Goal: Task Accomplishment & Management: Use online tool/utility

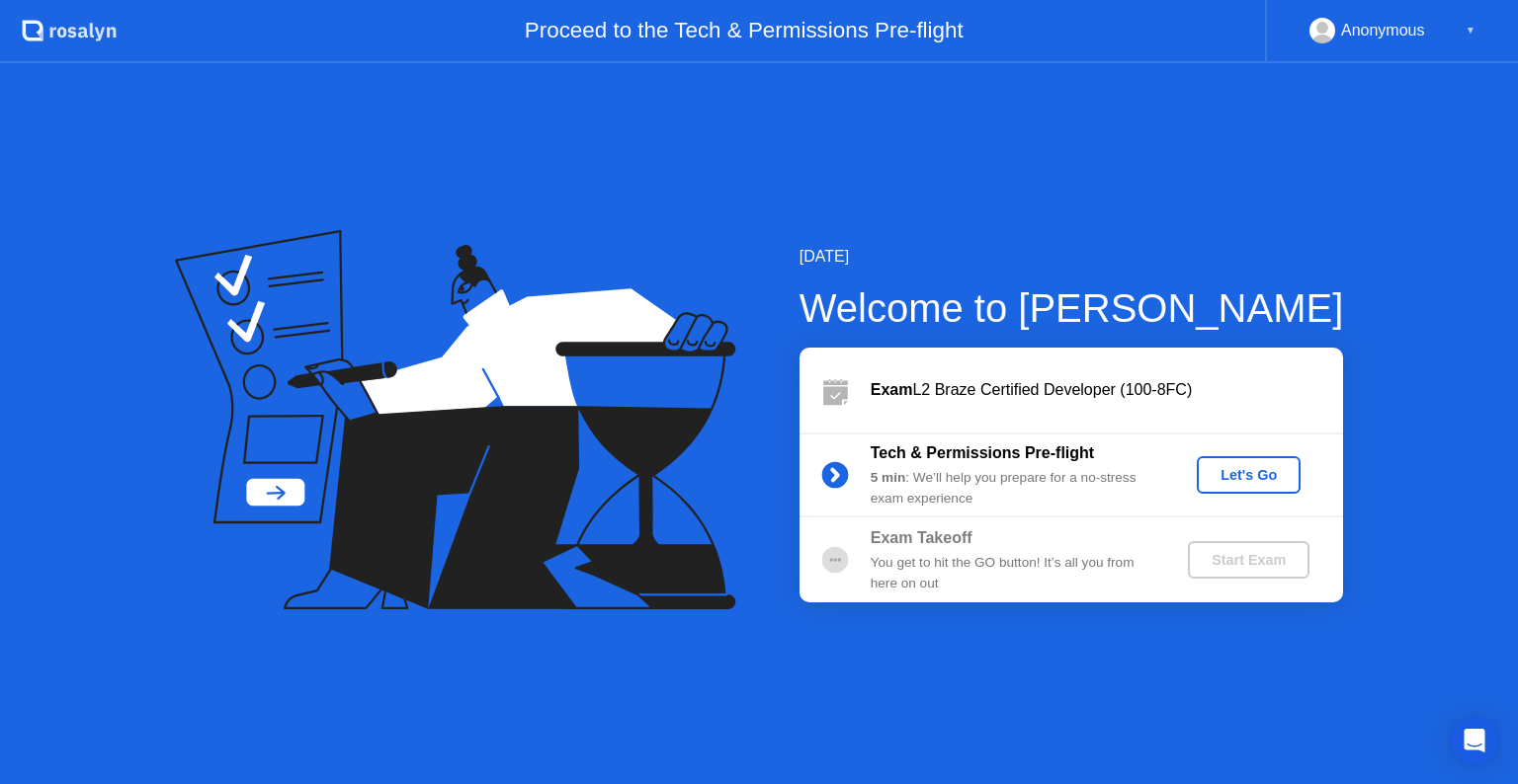
click at [1240, 468] on div "Let's Go" at bounding box center [1248, 476] width 88 height 16
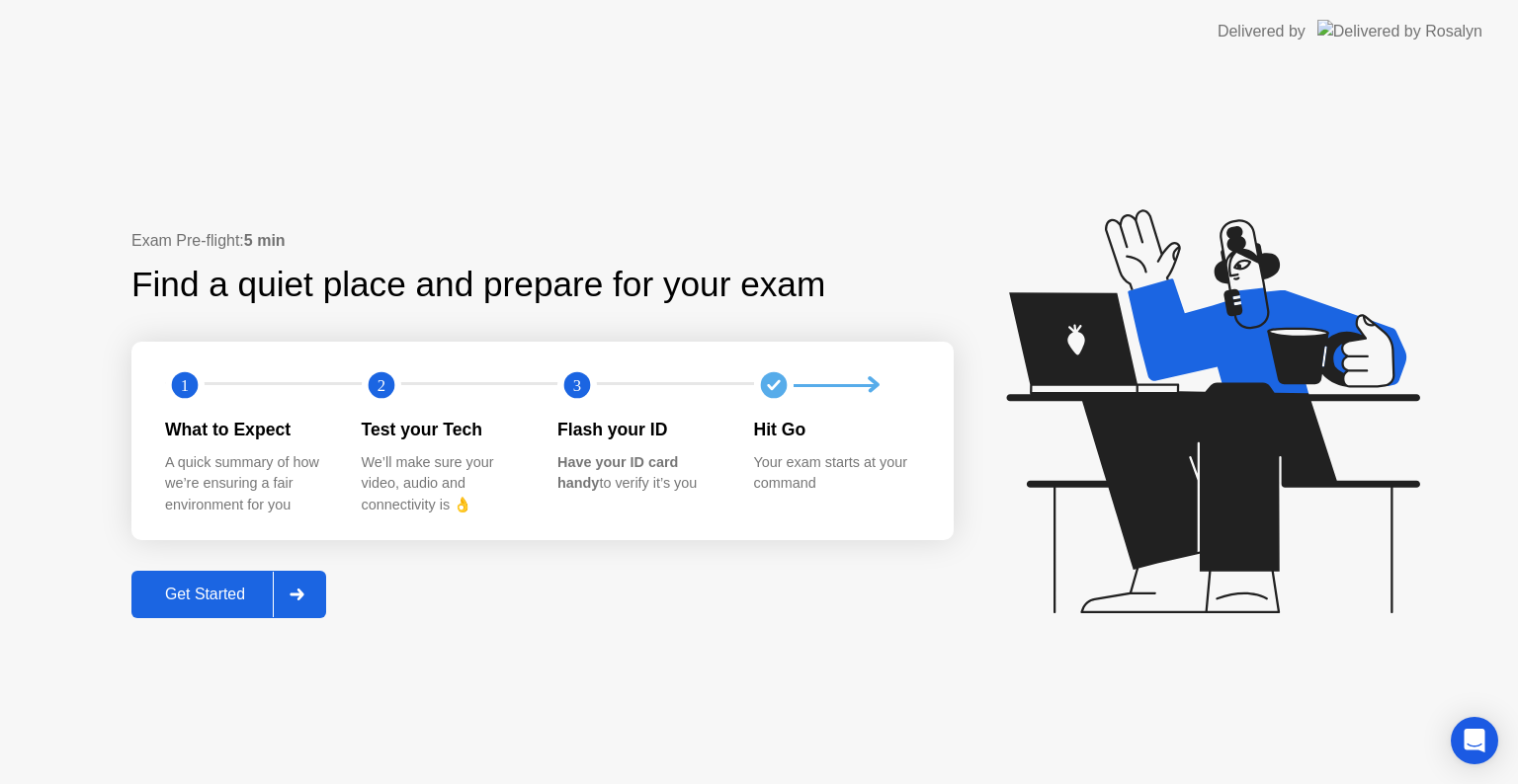
click at [231, 609] on button "Get Started" at bounding box center [228, 594] width 195 height 47
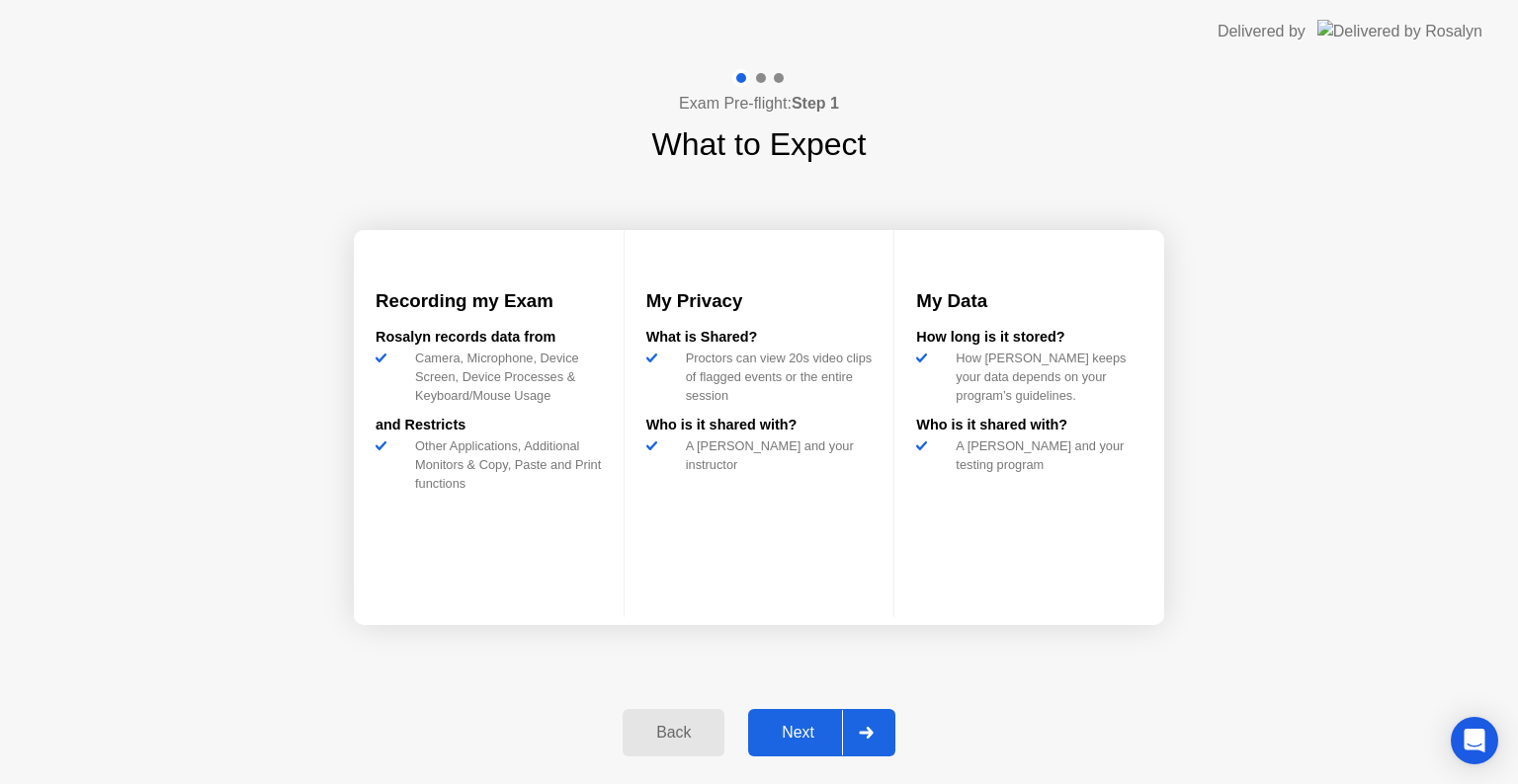
click at [802, 729] on div "Next" at bounding box center [797, 733] width 88 height 18
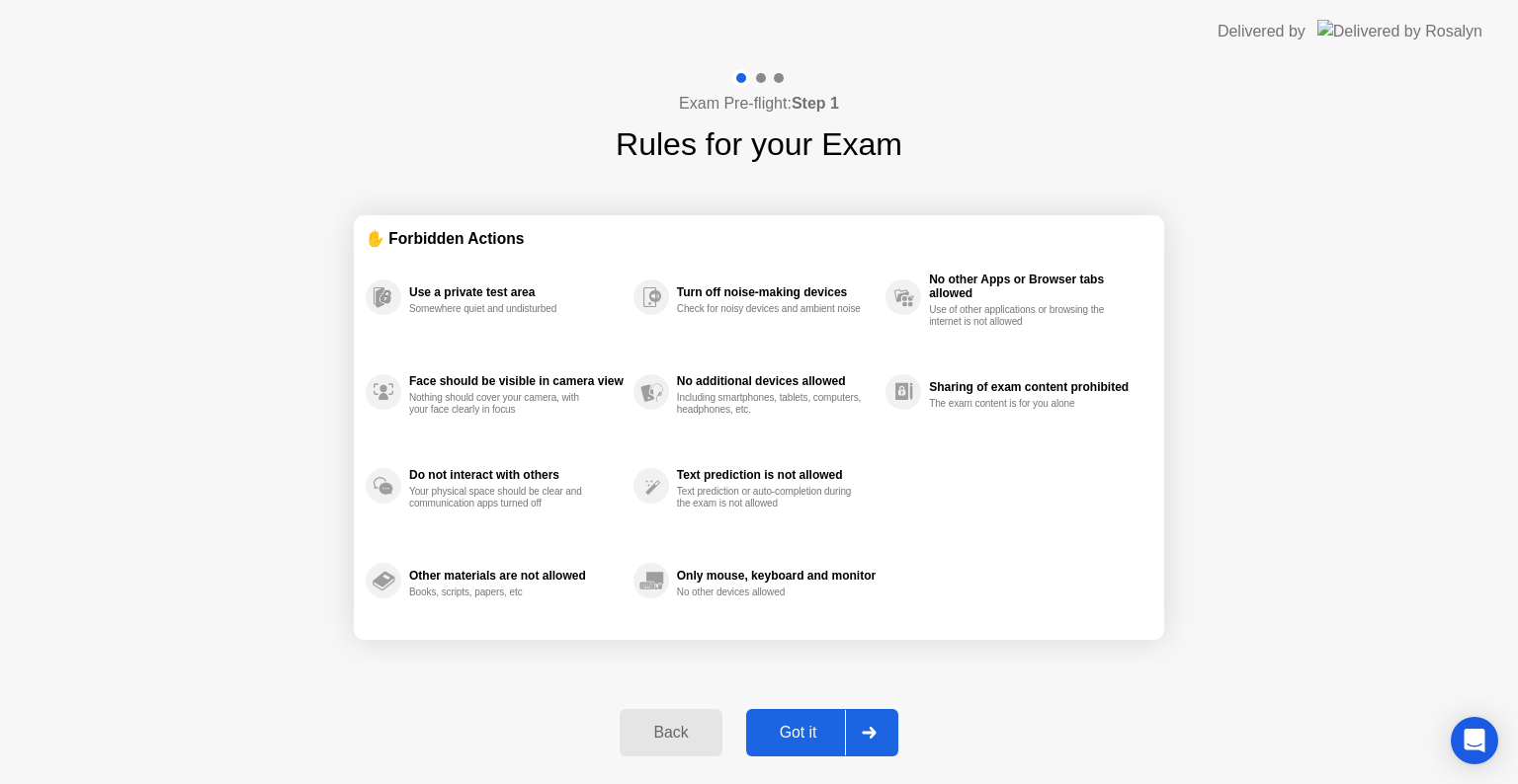
click at [787, 739] on div "Got it" at bounding box center [798, 733] width 93 height 18
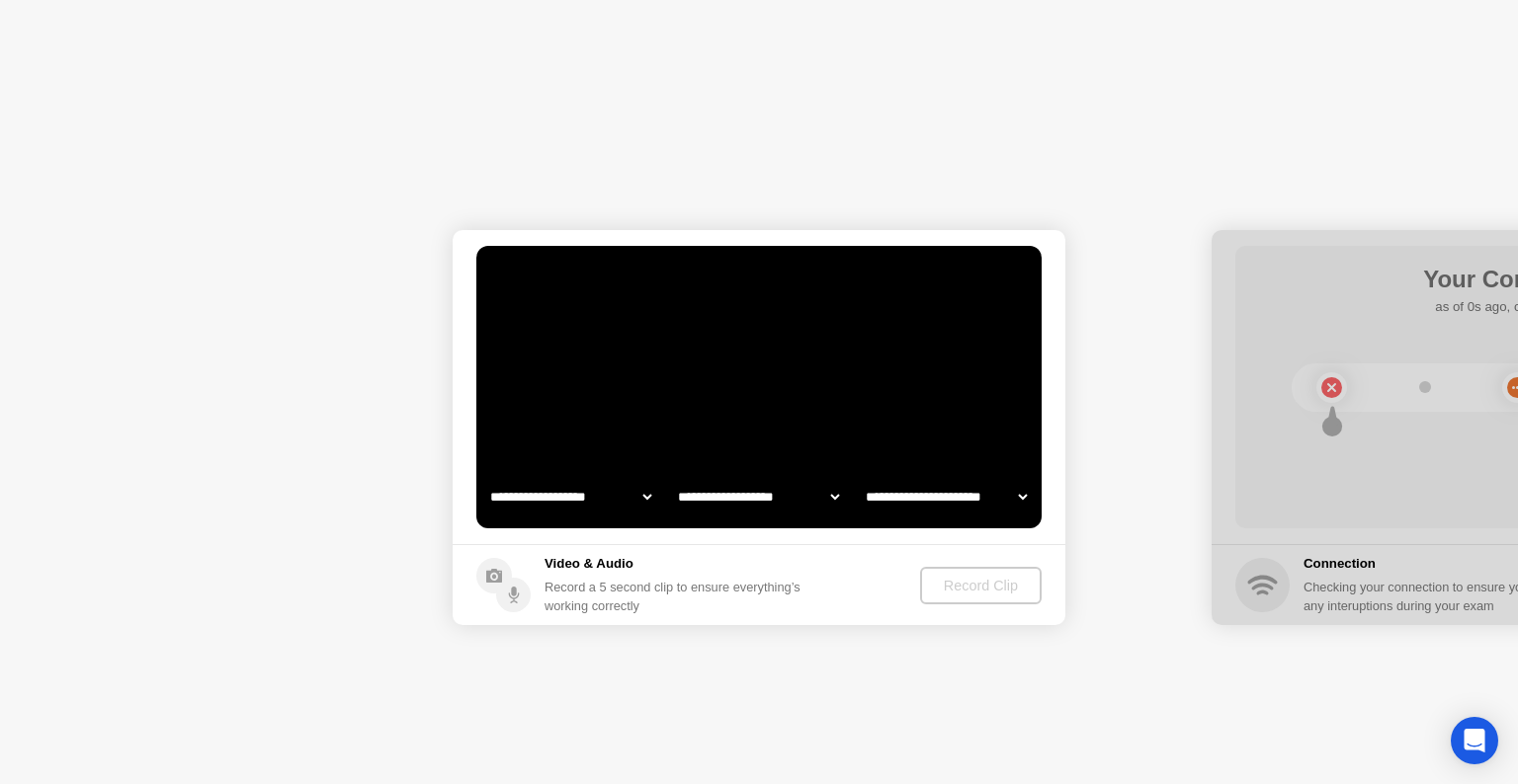
select select "**********"
select select "*******"
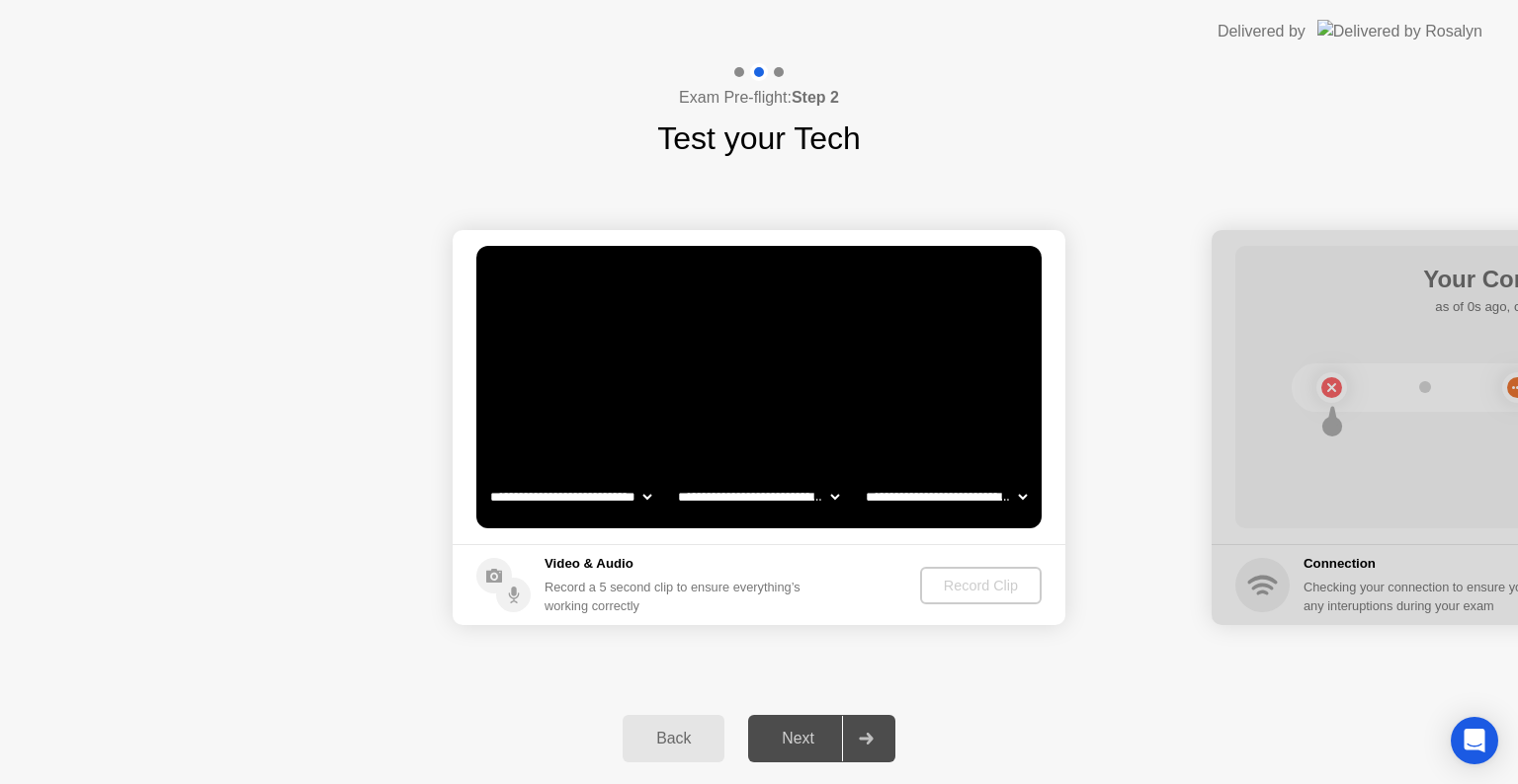
click at [636, 498] on select "**********" at bounding box center [571, 497] width 169 height 40
click at [638, 496] on select "**********" at bounding box center [571, 497] width 169 height 40
click at [815, 554] on footer "Video & Audio Record a 5 second clip to ensure everything’s working correctly R…" at bounding box center [759, 585] width 612 height 81
click at [963, 577] on div "Record Clip" at bounding box center [981, 585] width 106 height 16
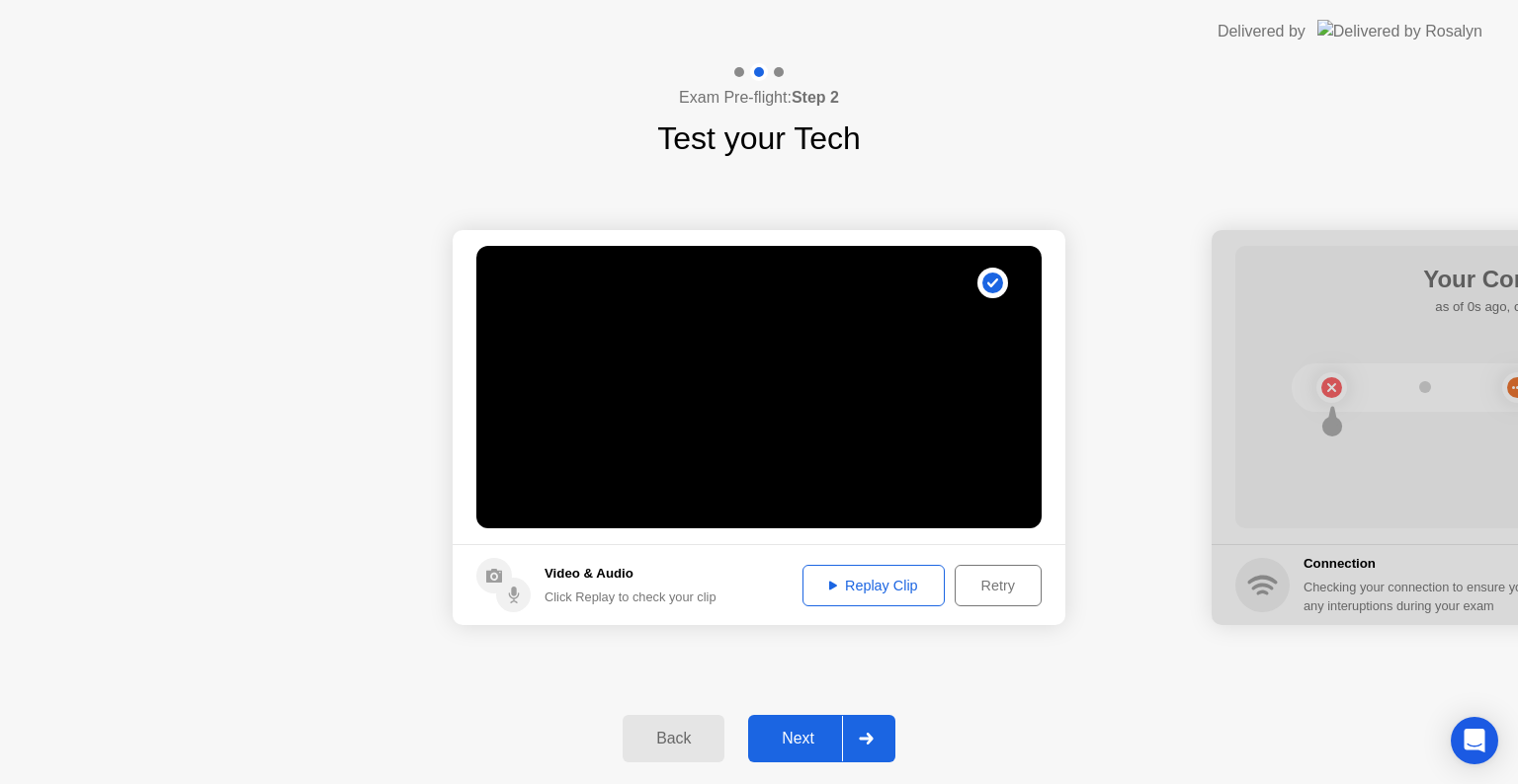
click at [888, 589] on div "Replay Clip" at bounding box center [873, 585] width 129 height 16
click at [1006, 593] on div "Retry" at bounding box center [998, 585] width 73 height 16
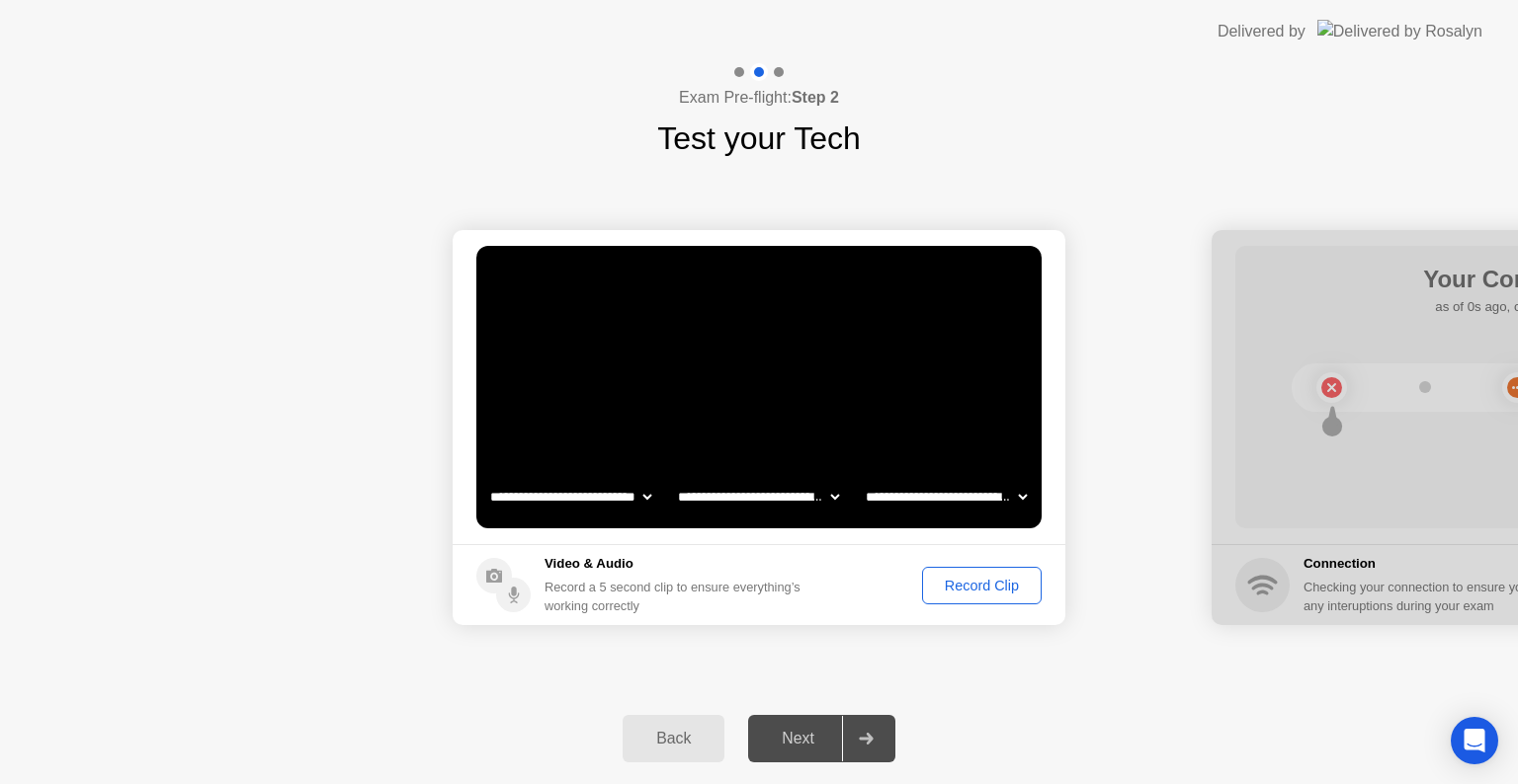
click at [982, 568] on button "Record Clip" at bounding box center [981, 586] width 120 height 38
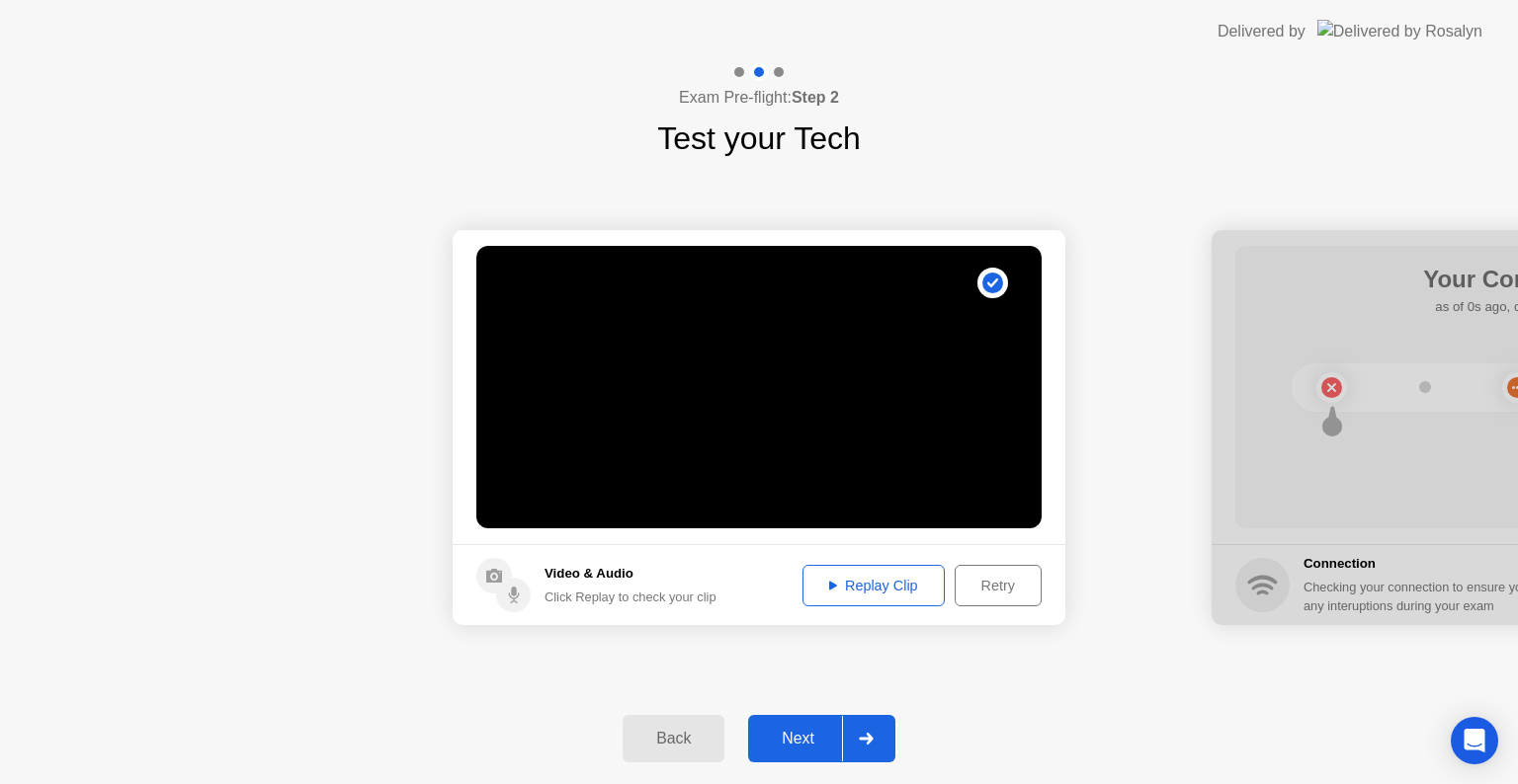
click at [861, 595] on button "Replay Clip" at bounding box center [873, 586] width 142 height 42
click at [814, 731] on div "Next" at bounding box center [797, 739] width 88 height 18
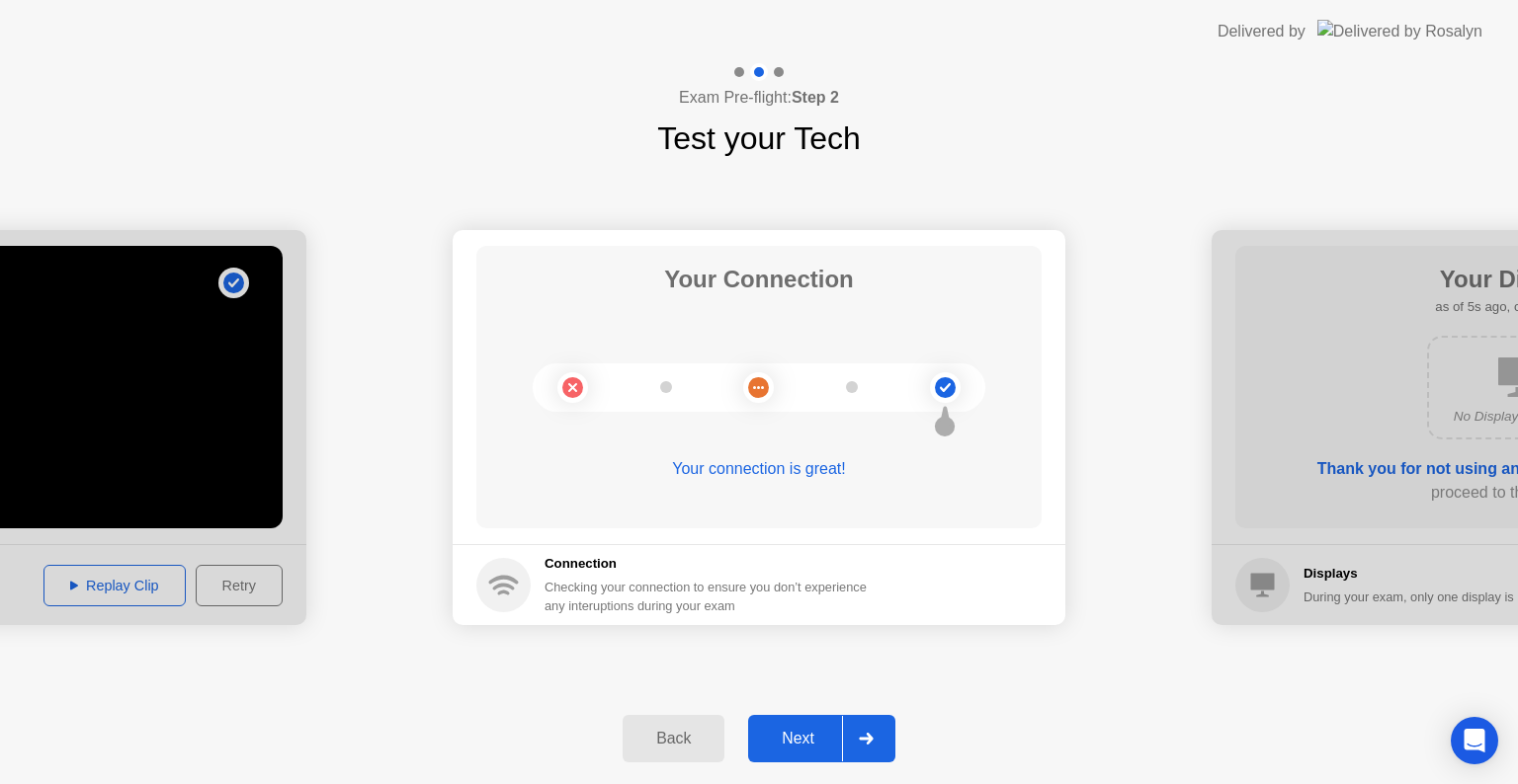
click at [817, 740] on div "Next" at bounding box center [797, 739] width 88 height 18
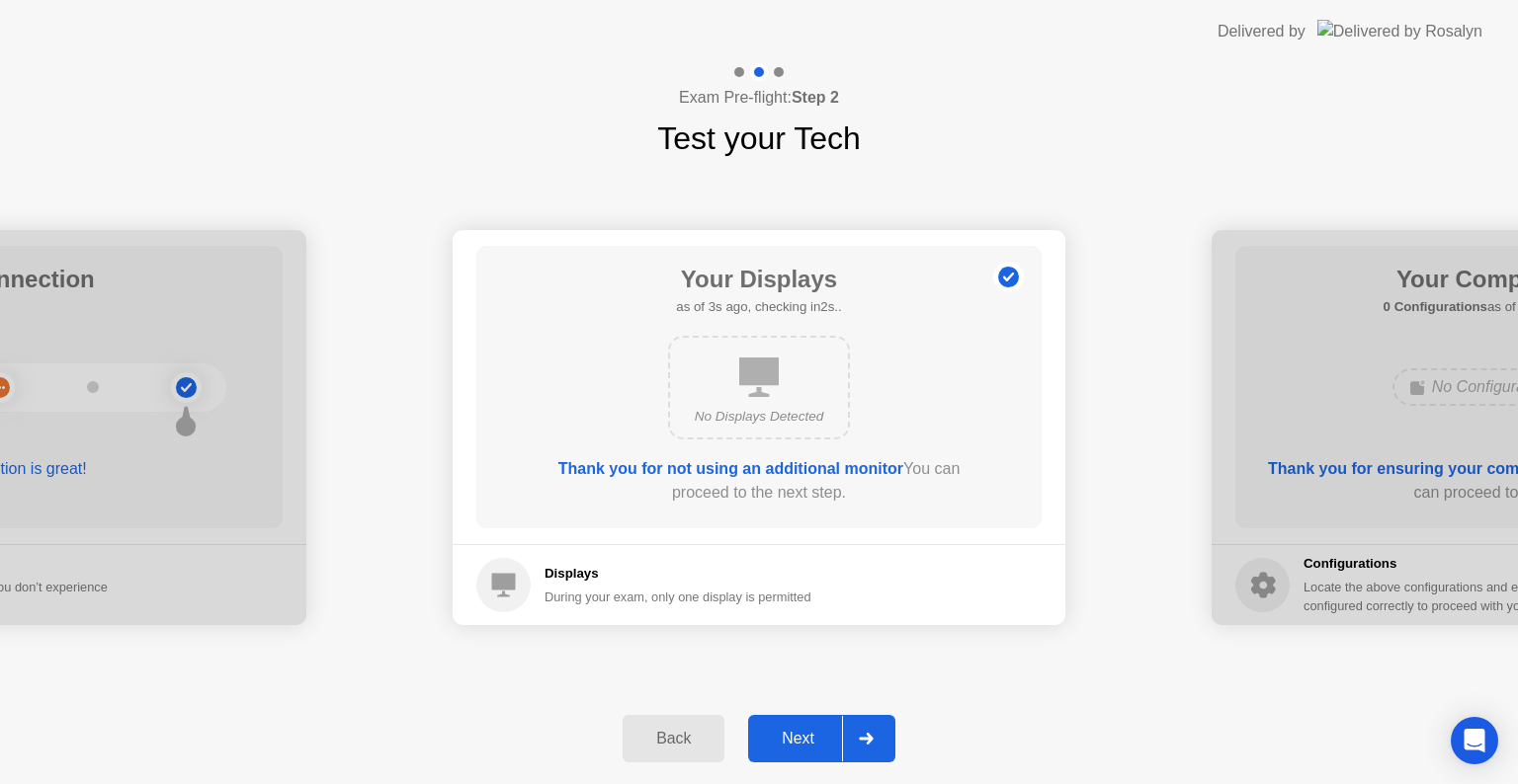
click at [798, 730] on div "Next" at bounding box center [797, 739] width 88 height 18
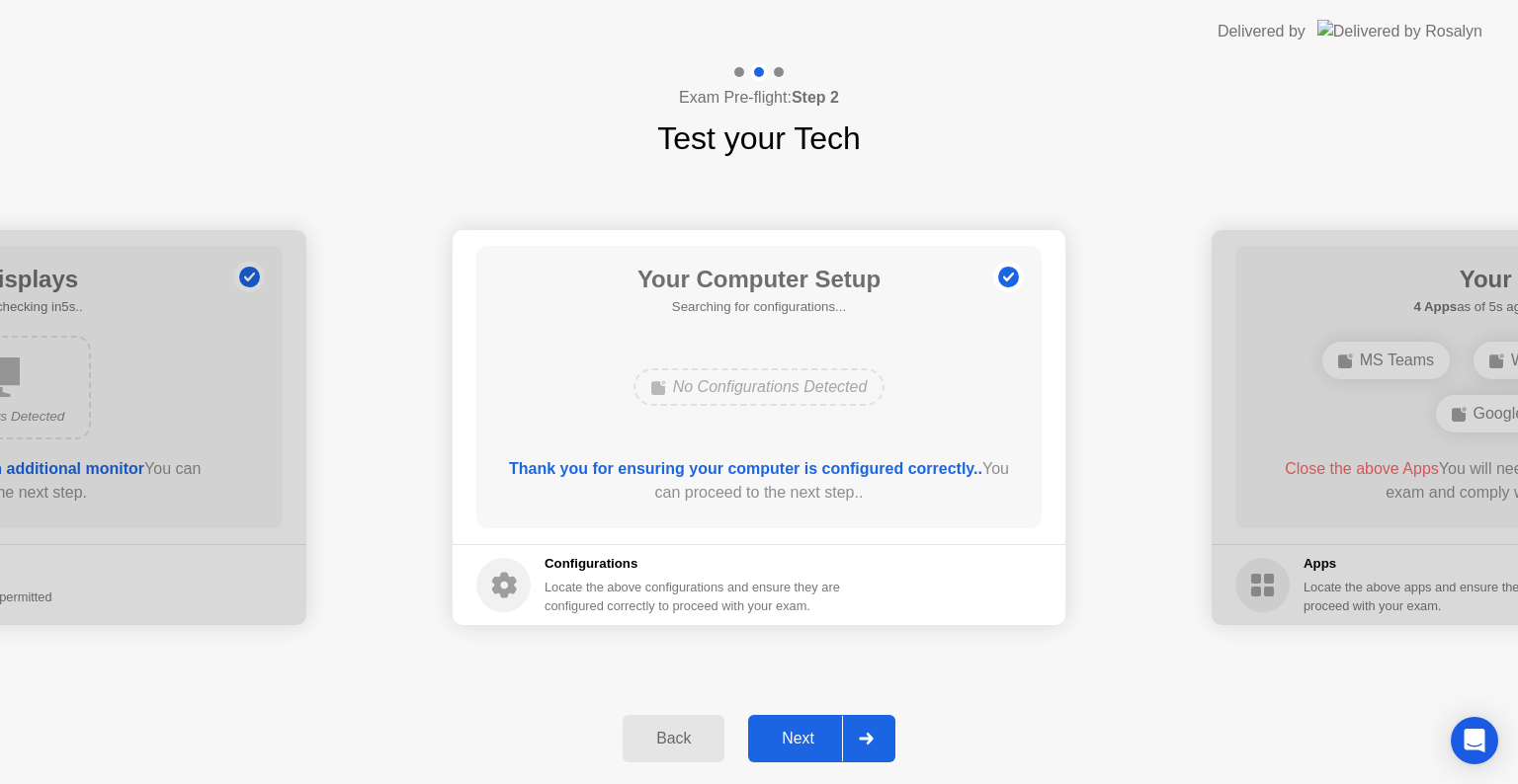
click at [814, 721] on button "Next" at bounding box center [821, 739] width 147 height 47
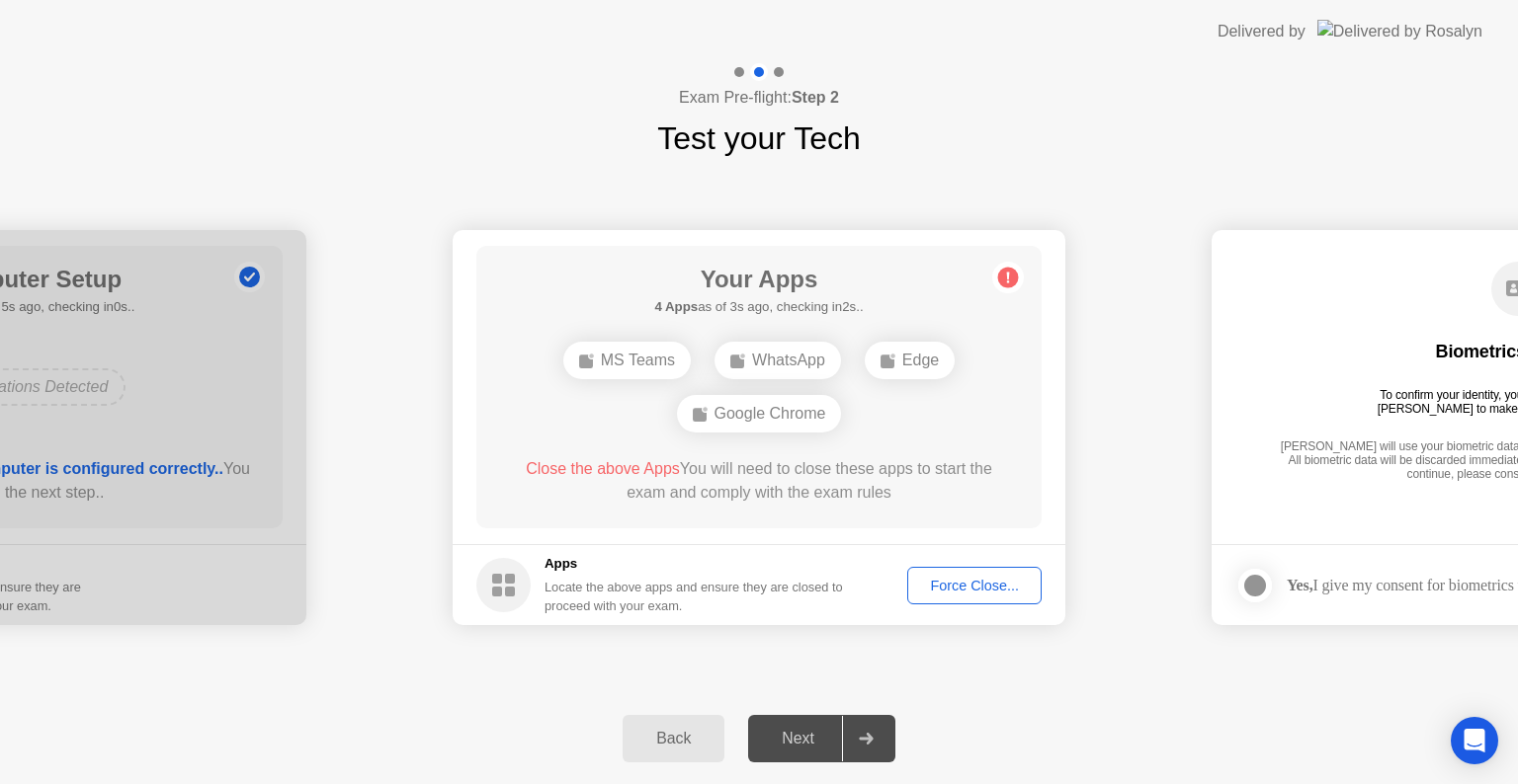
click at [842, 592] on div "Locate the above apps and ensure they are closed to proceed with your exam." at bounding box center [694, 596] width 300 height 38
click at [824, 738] on div "Next" at bounding box center [797, 739] width 88 height 18
click at [1002, 281] on circle at bounding box center [1008, 278] width 21 height 21
click at [671, 743] on div "Back" at bounding box center [672, 739] width 90 height 18
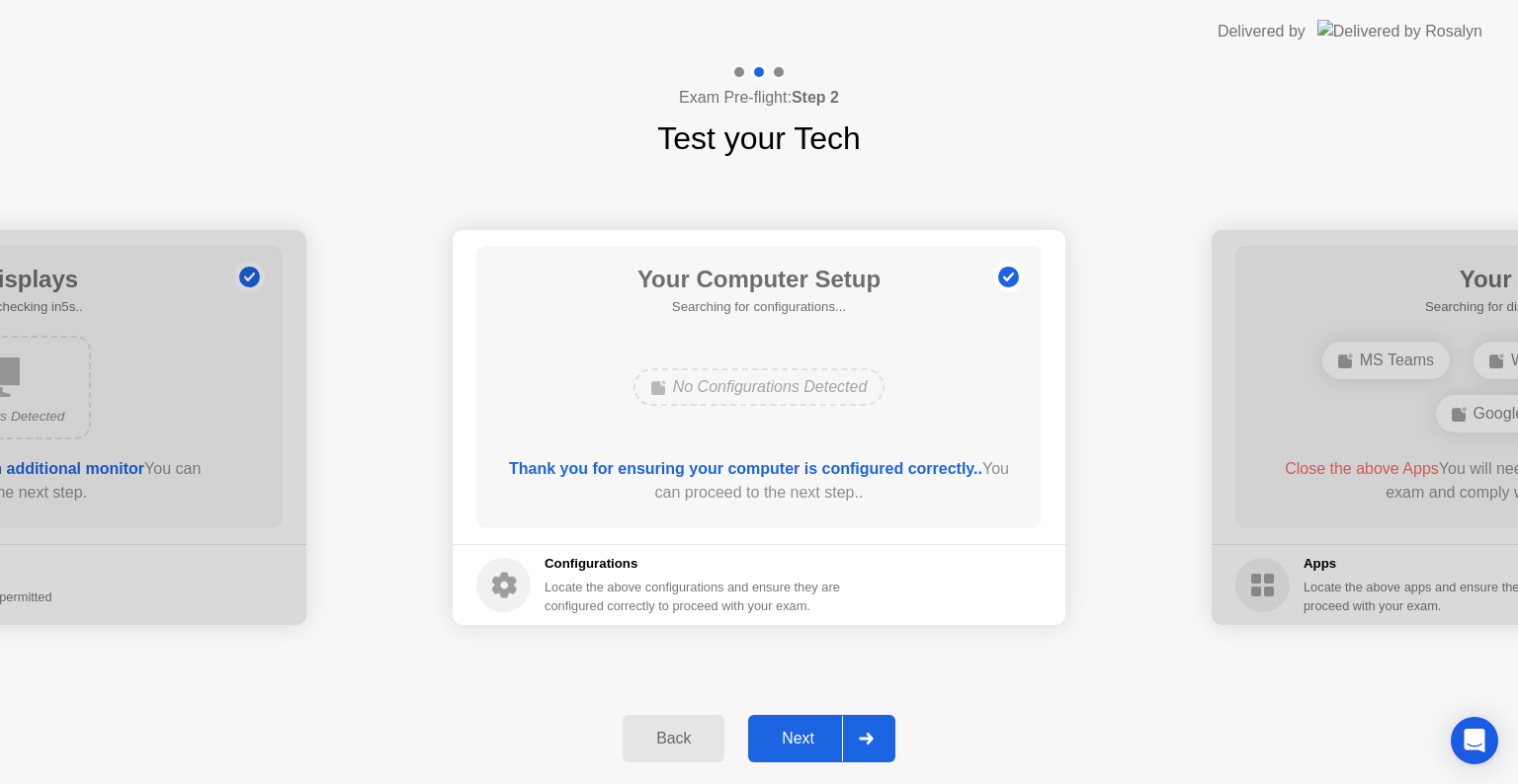
click at [815, 739] on div "Next" at bounding box center [797, 739] width 88 height 18
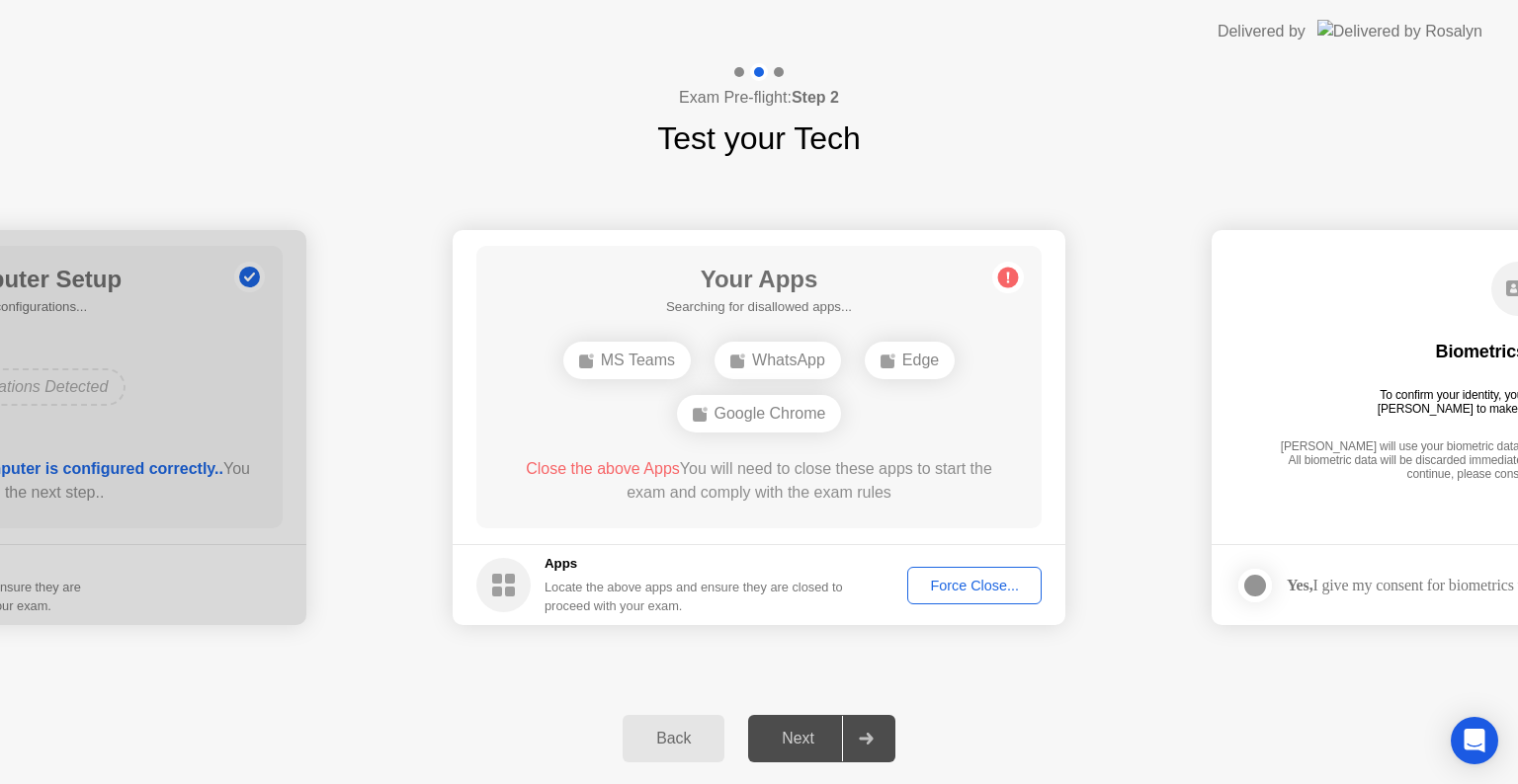
click at [959, 586] on div "Force Close..." at bounding box center [974, 585] width 121 height 16
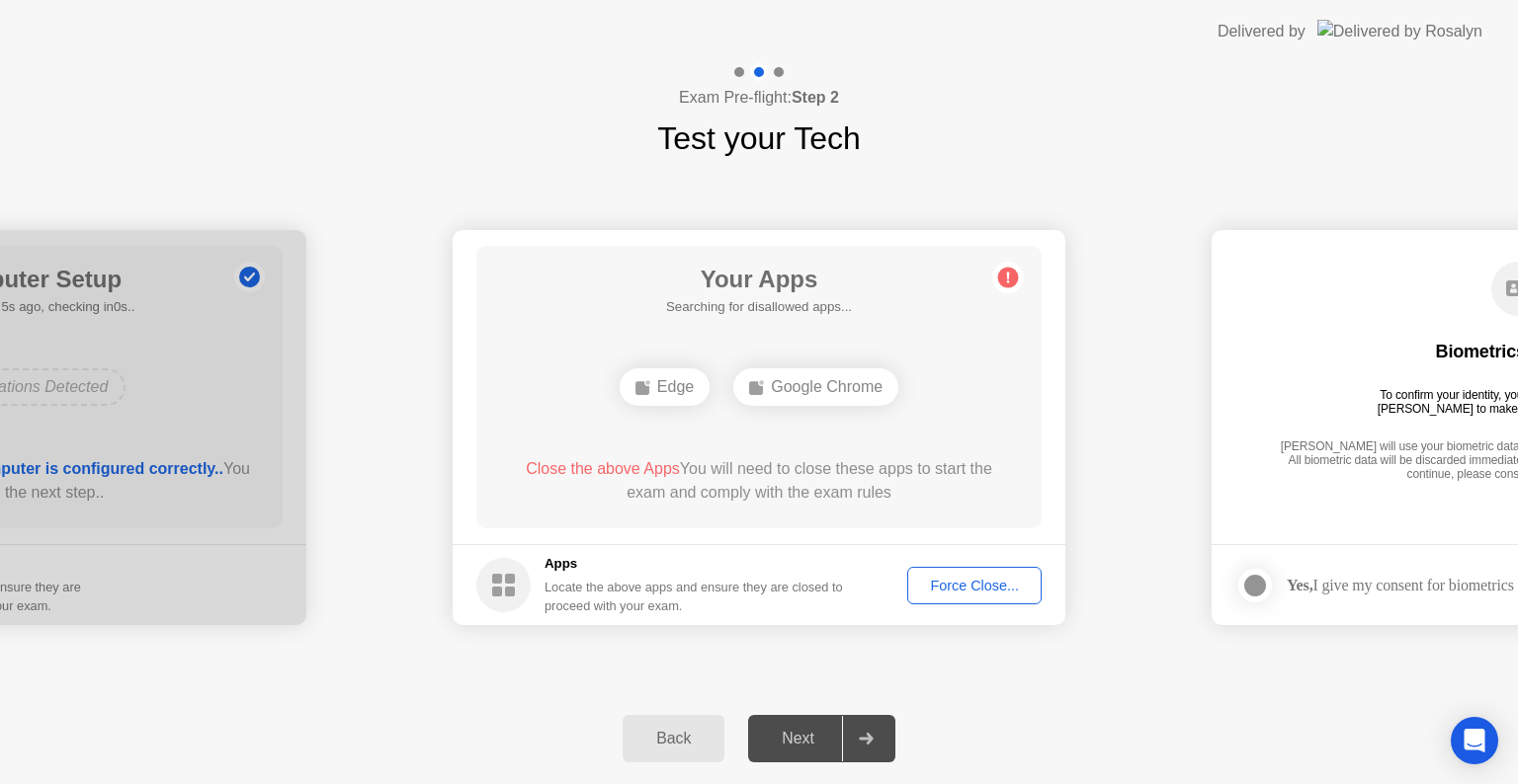
click at [784, 488] on div "Close the above Apps You will need to close these apps to start the exam and co…" at bounding box center [759, 481] width 509 height 47
click at [1001, 281] on circle at bounding box center [1008, 278] width 21 height 21
click at [981, 579] on div "Force Close..." at bounding box center [974, 585] width 121 height 16
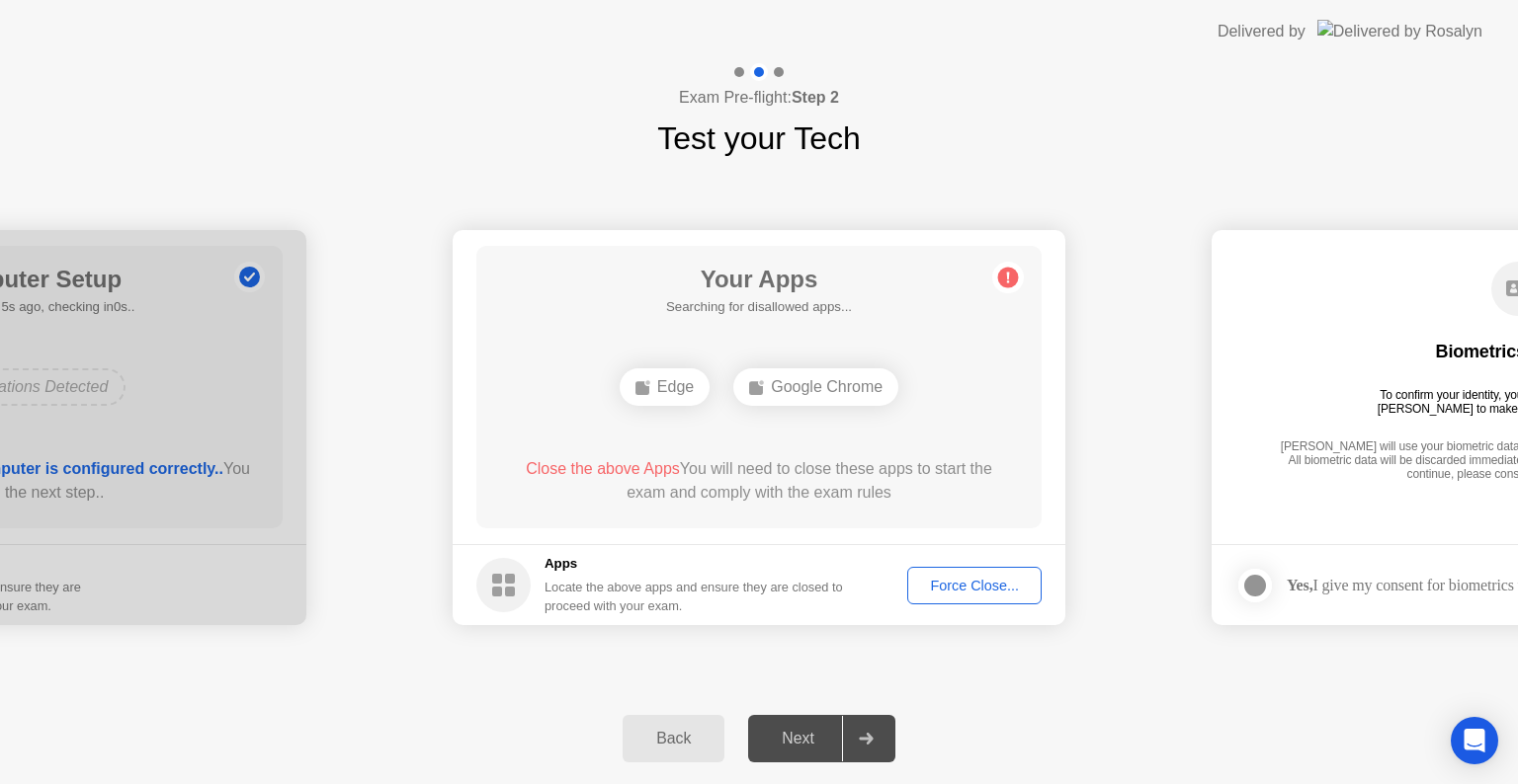
click at [850, 514] on div "Your Apps Searching for disallowed apps... Edge Google Chrome Close the above A…" at bounding box center [759, 388] width 566 height 283
click at [851, 524] on div "Your Apps Searching for disallowed apps... Edge Google Chrome Close the above A…" at bounding box center [759, 388] width 566 height 283
click at [984, 570] on button "Force Close..." at bounding box center [974, 586] width 134 height 38
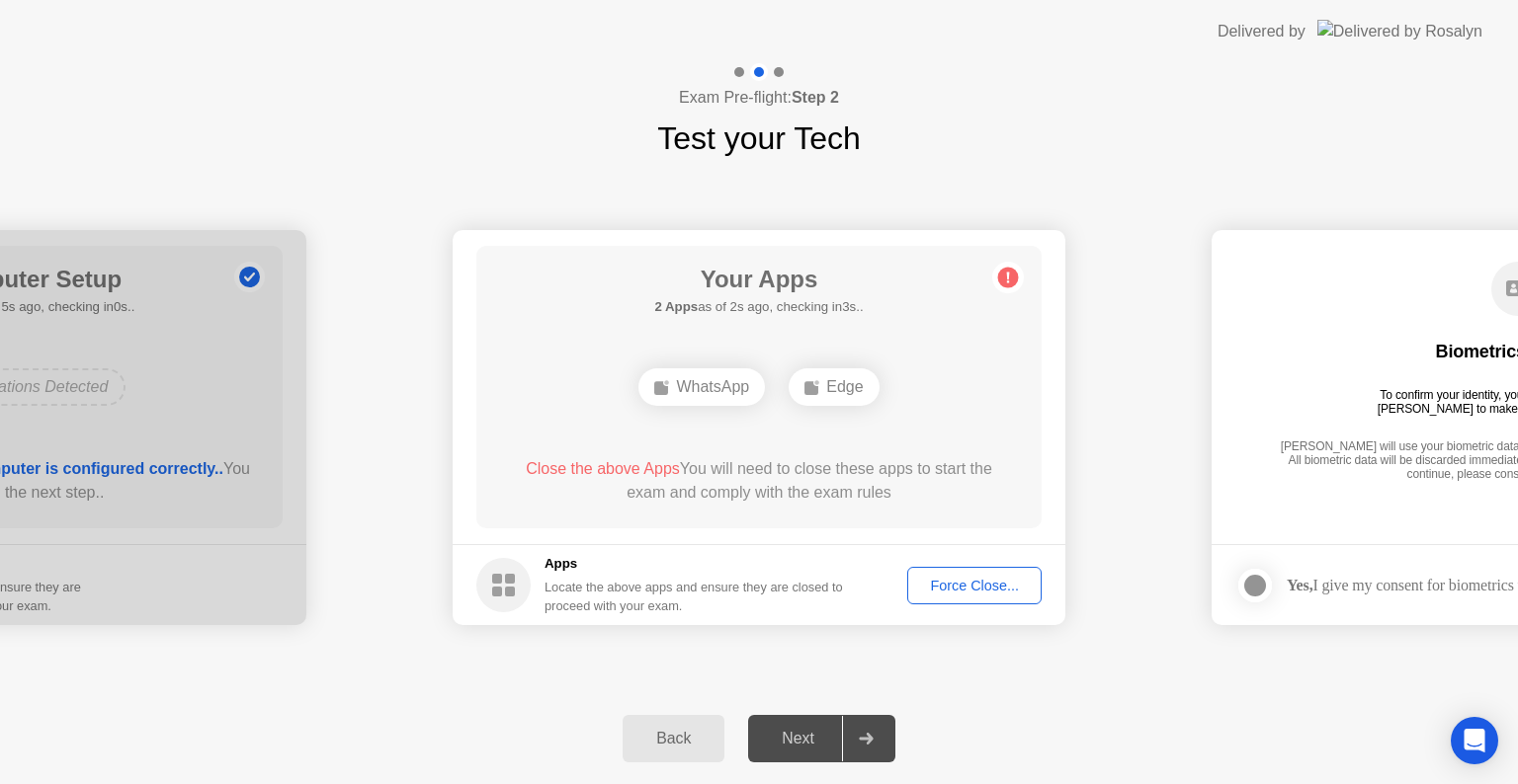
click at [1027, 59] on header "Delivered by" at bounding box center [759, 32] width 1518 height 63
click at [858, 736] on icon at bounding box center [865, 739] width 15 height 12
click at [999, 577] on div "Force Close..." at bounding box center [974, 585] width 121 height 16
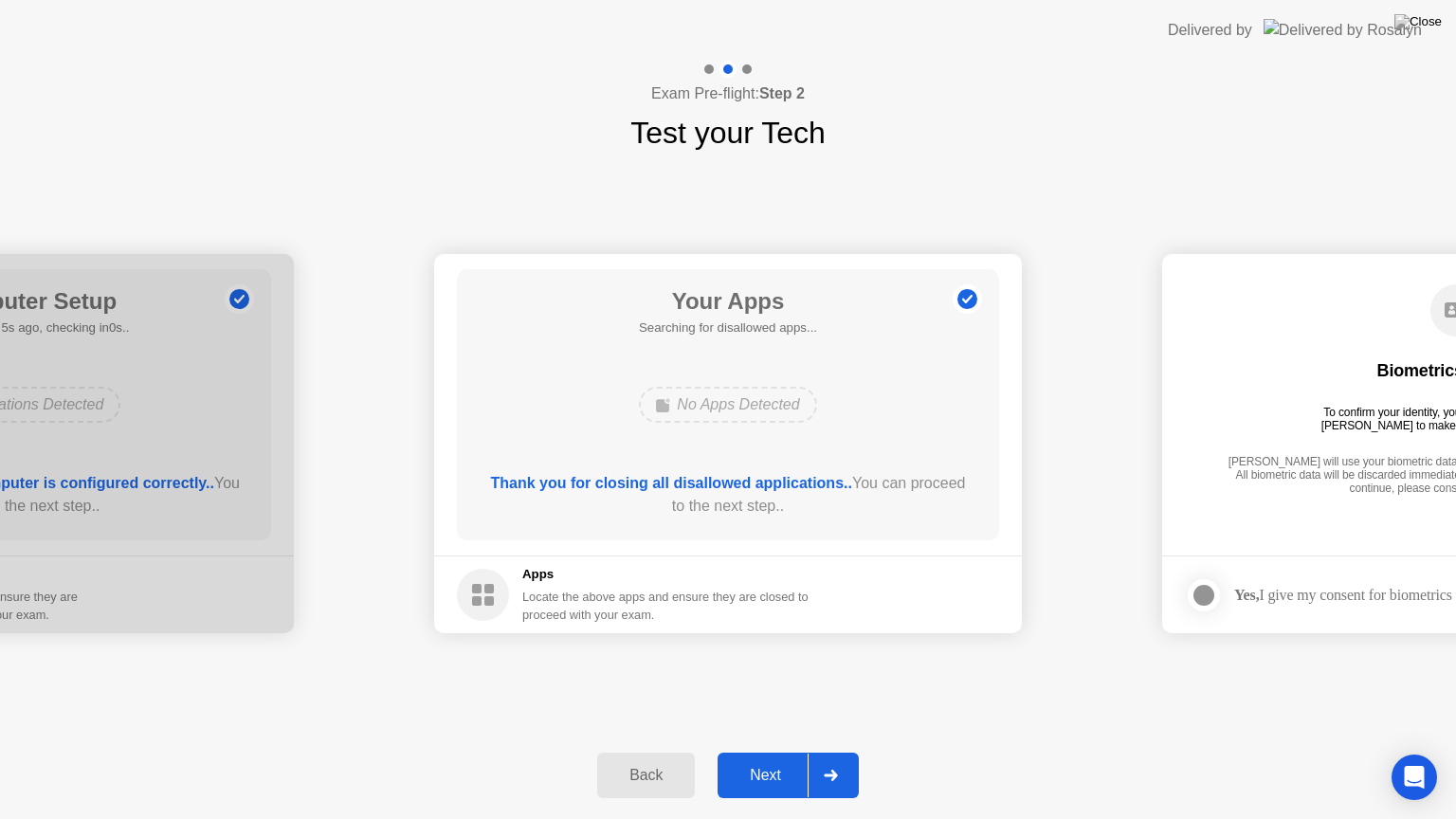
click at [998, 65] on div "Exam Pre-flight: Step 2 Test your Tech" at bounding box center [728, 108] width 1456 height 95
click at [788, 752] on div "Next" at bounding box center [765, 775] width 84 height 17
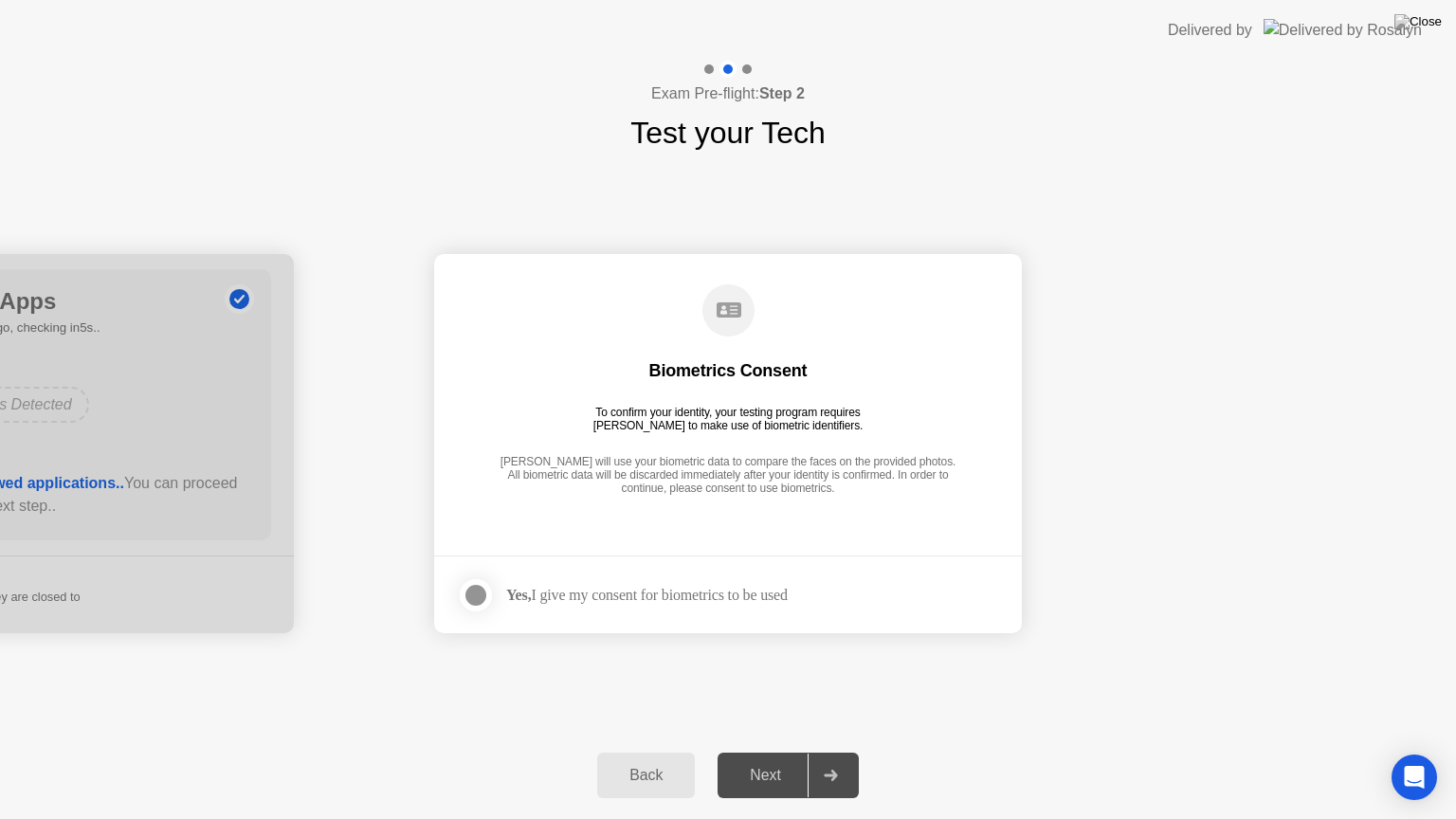
click at [636, 595] on div "Yes, I give my consent for biometrics to be used" at bounding box center [647, 594] width 282 height 18
click at [478, 593] on div at bounding box center [476, 595] width 23 height 23
click at [790, 752] on div "Next" at bounding box center [765, 775] width 84 height 17
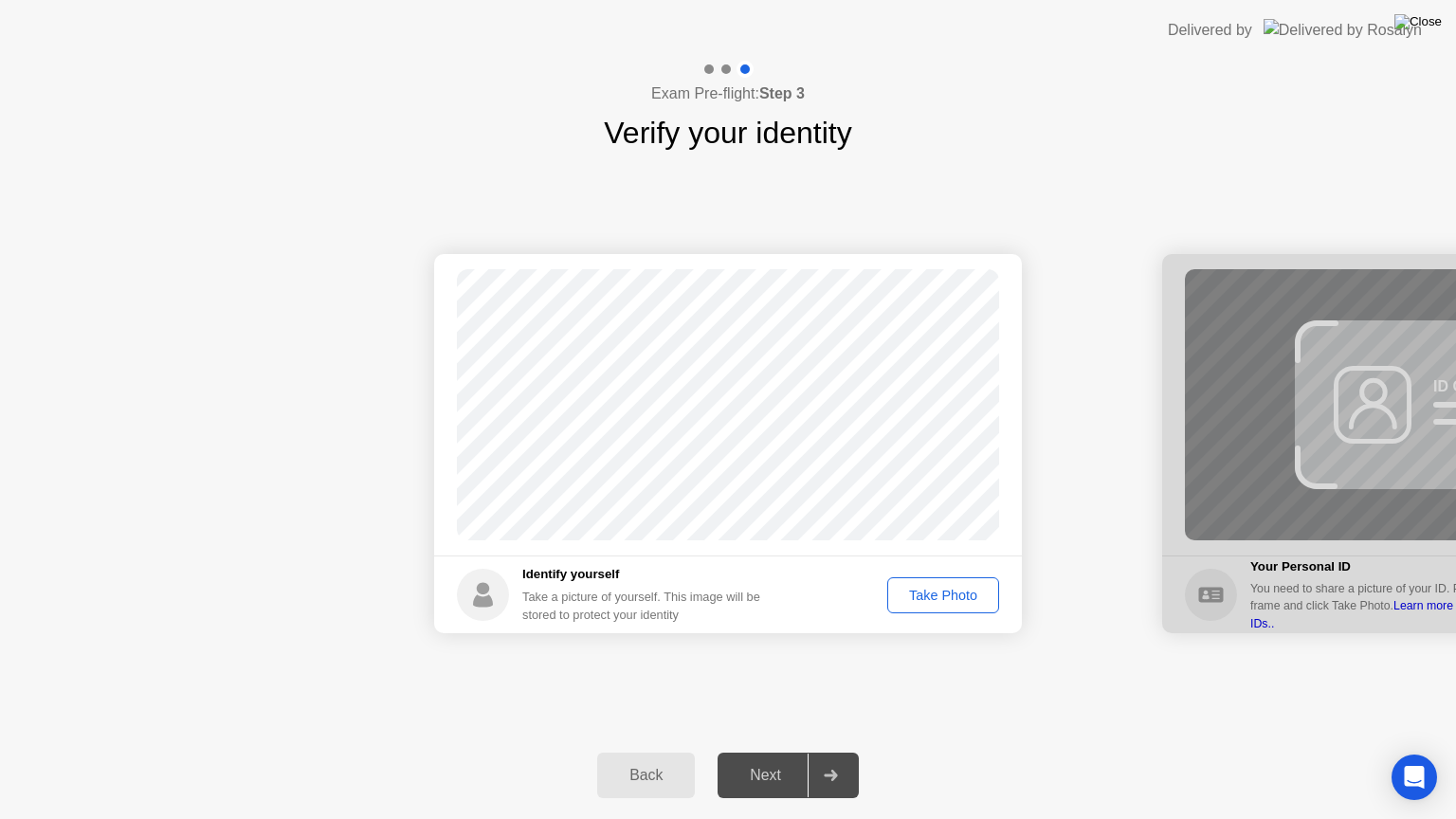
click at [1422, 29] on img at bounding box center [1418, 22] width 47 height 15
